Goal: Task Accomplishment & Management: Use online tool/utility

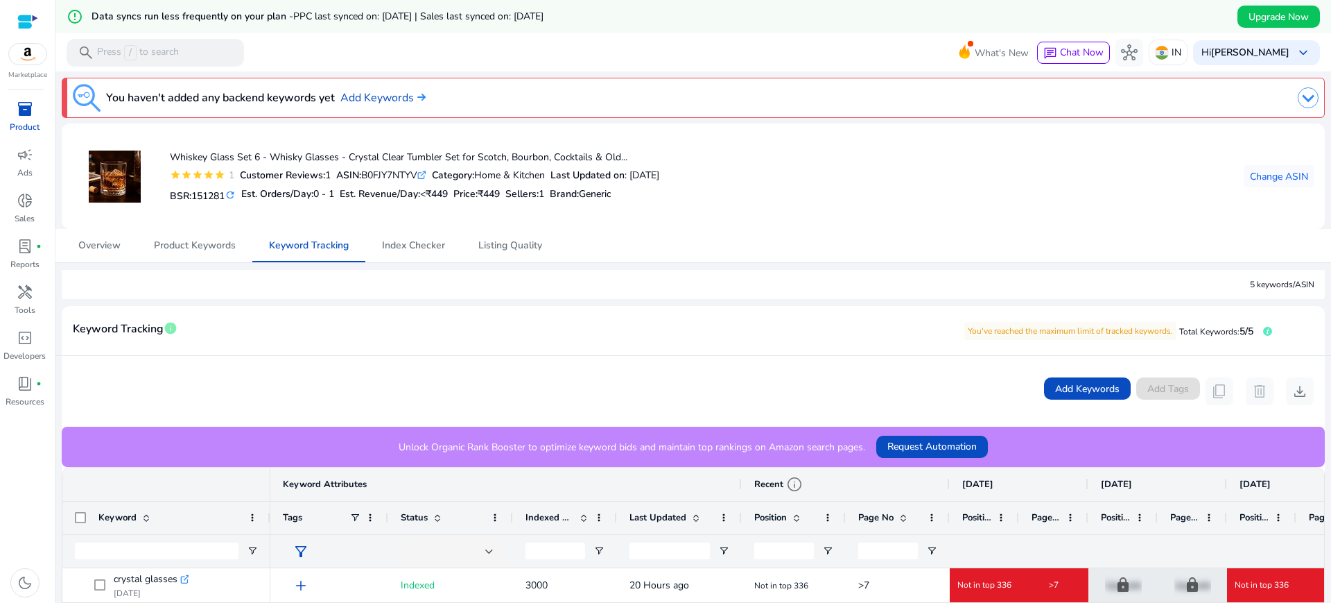
scroll to position [0, 62]
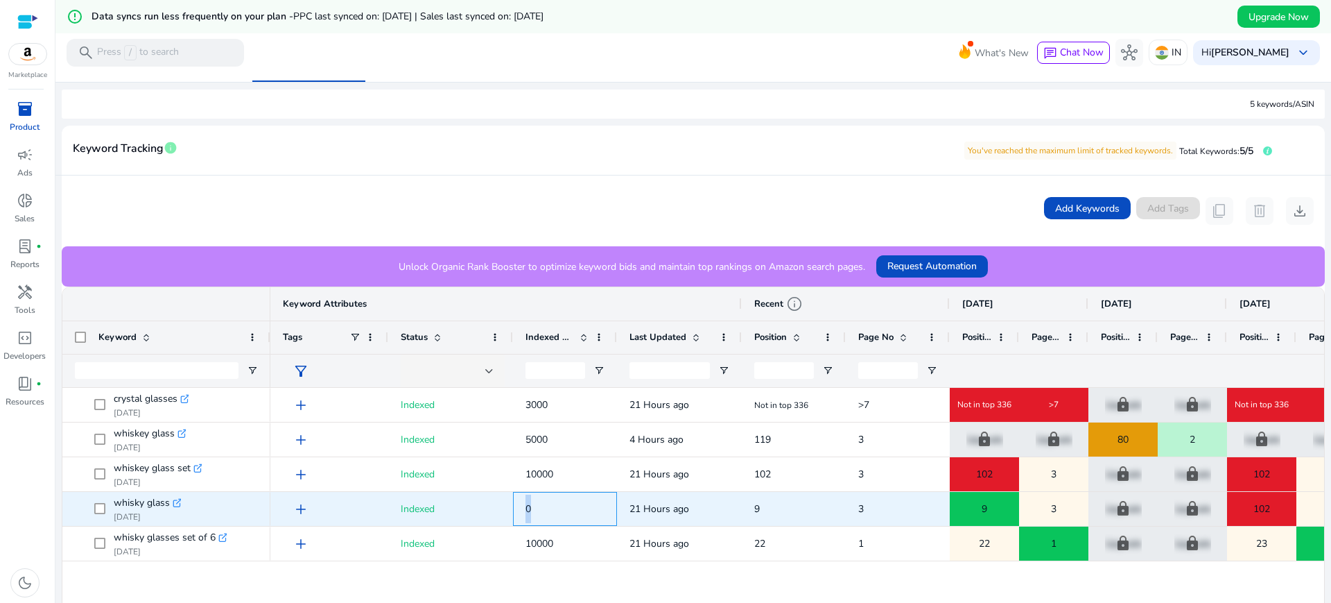
drag, startPoint x: 562, startPoint y: 505, endPoint x: 526, endPoint y: 507, distance: 36.1
click at [526, 507] on span "0" at bounding box center [565, 508] width 79 height 28
click at [526, 507] on span "0" at bounding box center [529, 508] width 6 height 13
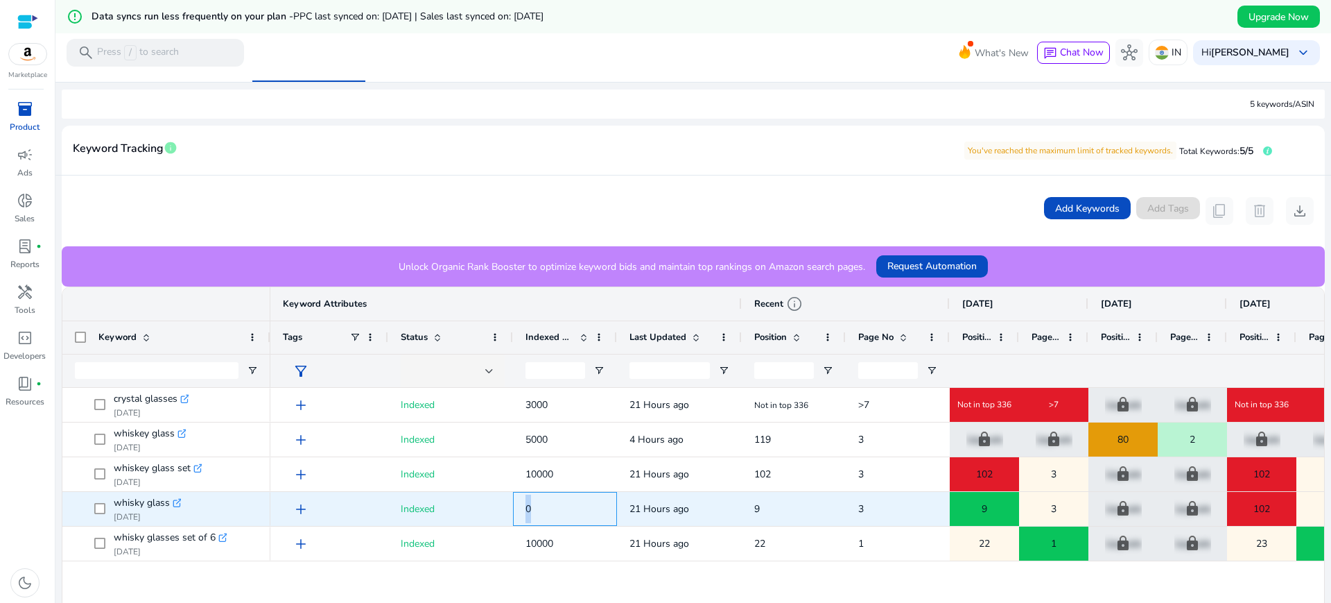
click at [526, 507] on span "0" at bounding box center [529, 508] width 6 height 13
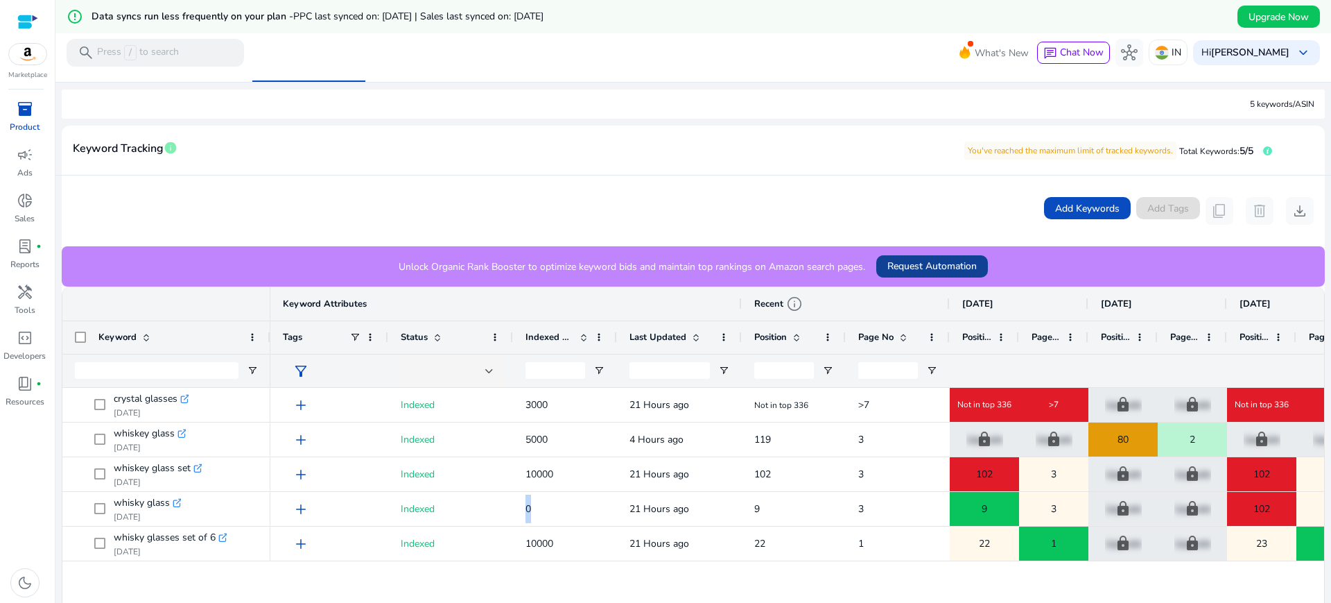
click at [937, 261] on span "Request Automation" at bounding box center [931, 266] width 89 height 15
